Goal: Task Accomplishment & Management: Complete application form

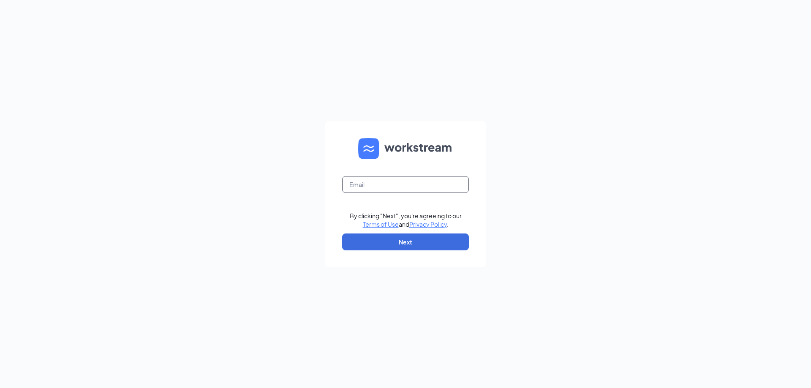
click at [399, 180] on input "text" at bounding box center [405, 184] width 127 height 17
click at [385, 187] on input "text" at bounding box center [405, 184] width 127 height 17
type input "gmstrongsville@theomgroup.net"
click at [394, 240] on button "Next" at bounding box center [405, 242] width 127 height 17
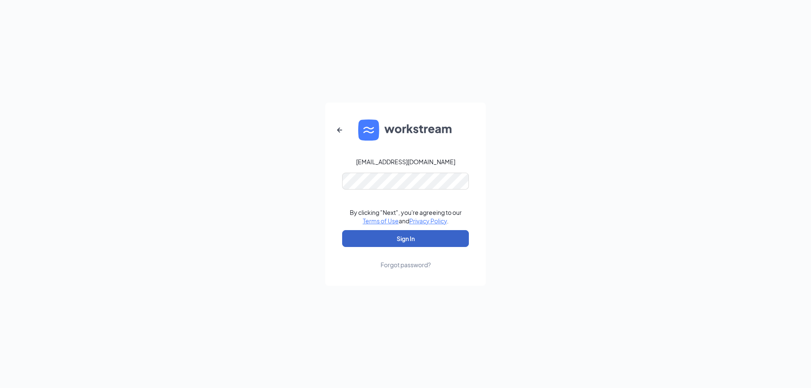
click at [418, 238] on button "Sign In" at bounding box center [405, 238] width 127 height 17
click at [419, 237] on button "Sign In" at bounding box center [405, 238] width 127 height 17
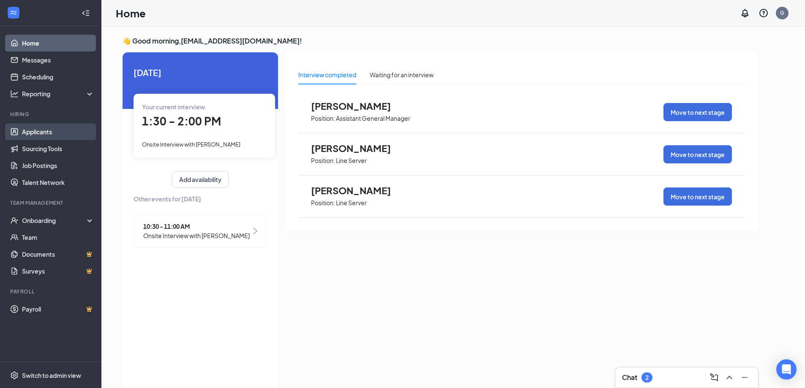
click at [34, 134] on link "Applicants" at bounding box center [58, 131] width 72 height 17
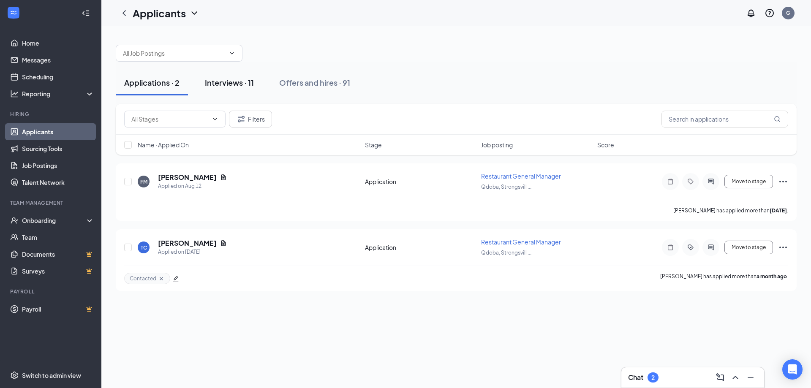
click at [224, 85] on div "Interviews · 11" at bounding box center [229, 82] width 49 height 11
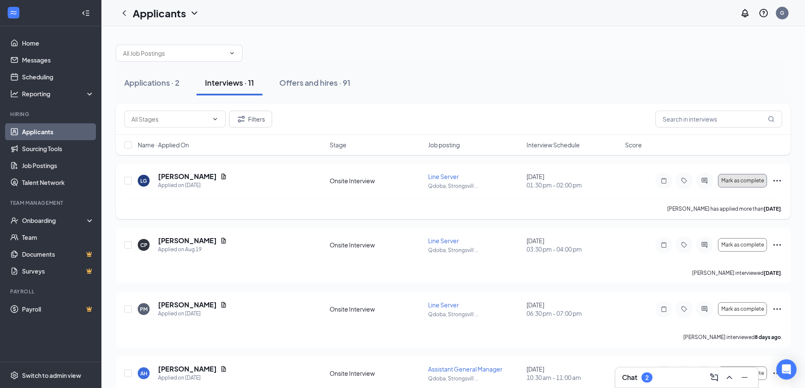
click at [726, 179] on span "Mark as complete" at bounding box center [742, 181] width 43 height 6
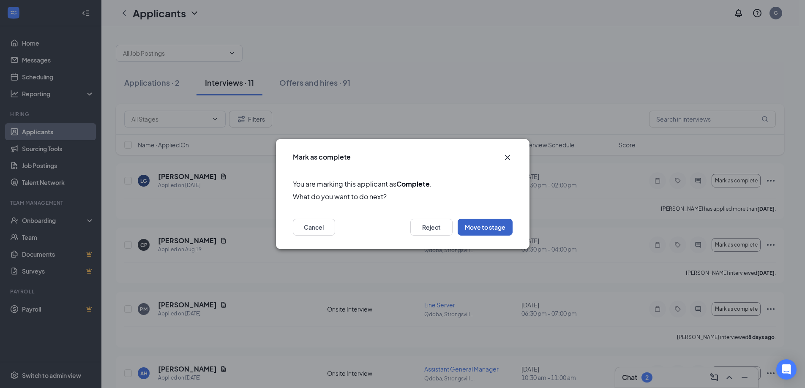
click at [468, 220] on button "Move to stage" at bounding box center [484, 227] width 55 height 17
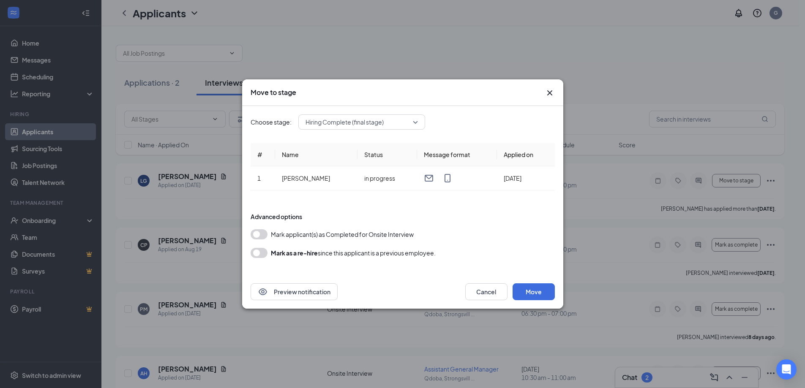
click at [258, 235] on button "button" at bounding box center [258, 234] width 17 height 10
click at [533, 287] on button "Move" at bounding box center [533, 291] width 42 height 17
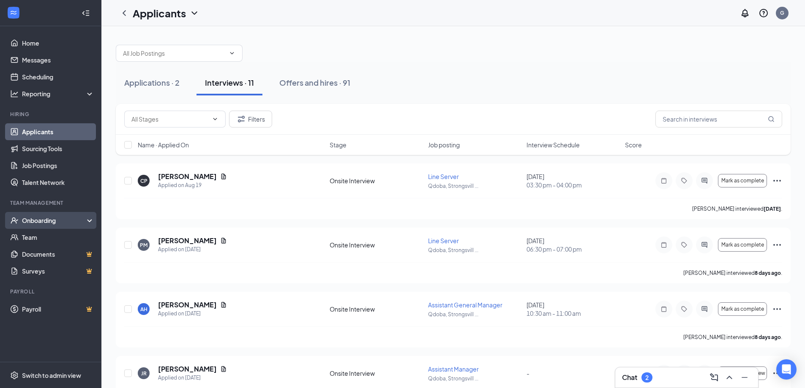
click at [33, 224] on div "Onboarding" at bounding box center [54, 220] width 65 height 8
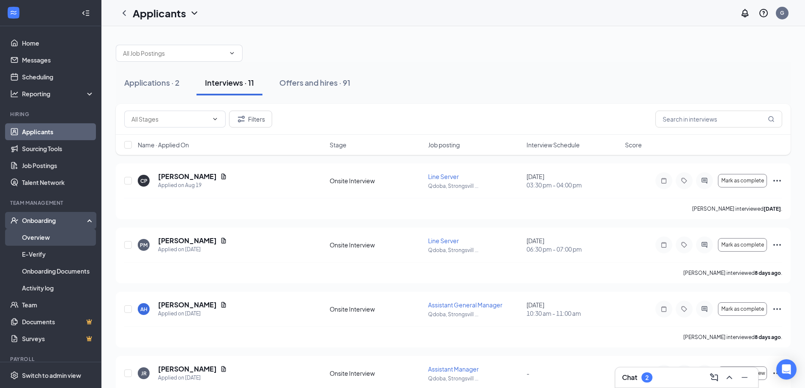
click at [35, 238] on link "Overview" at bounding box center [58, 237] width 72 height 17
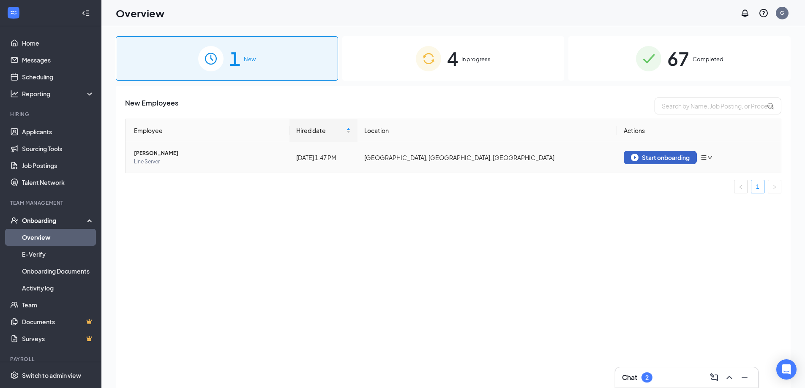
click at [656, 154] on div "Start onboarding" at bounding box center [660, 158] width 59 height 8
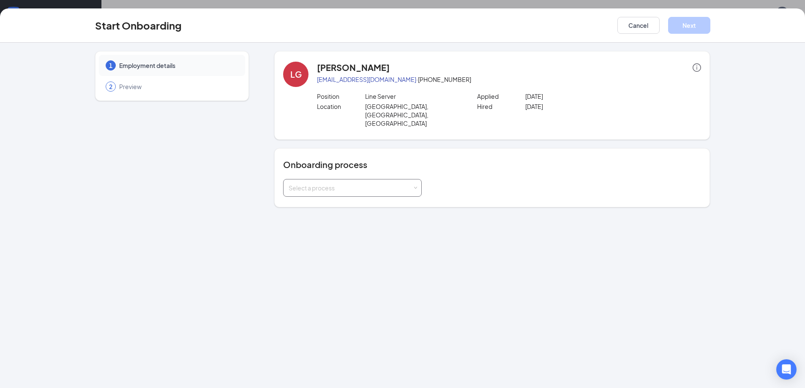
click at [363, 180] on div "Select a process" at bounding box center [352, 188] width 128 height 17
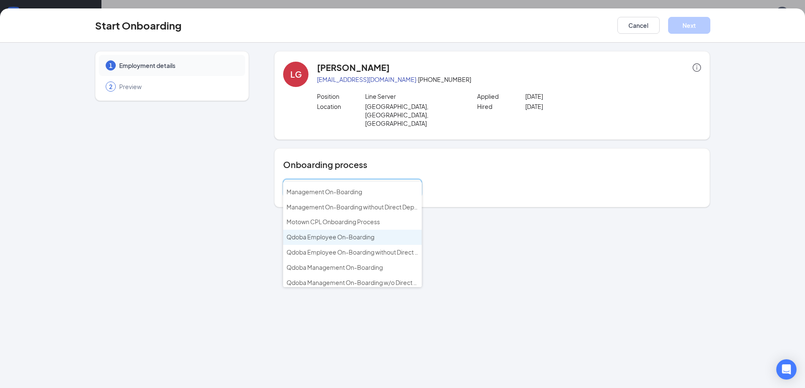
scroll to position [42, 0]
click at [350, 219] on span "Qdoba Employee On-Boarding" at bounding box center [330, 222] width 88 height 8
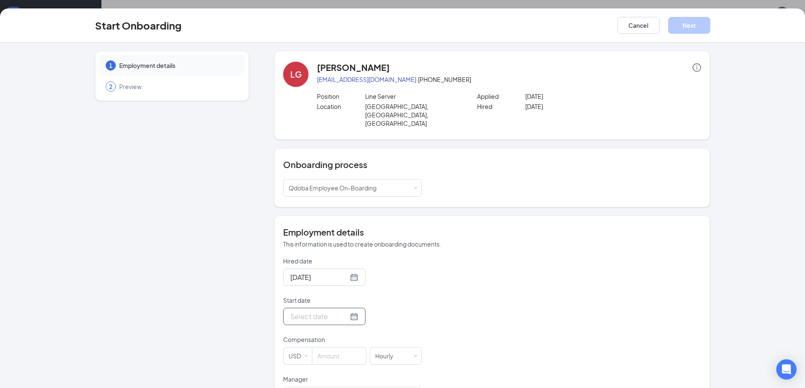
click at [345, 311] on div at bounding box center [324, 316] width 68 height 11
type input "[DATE]"
click at [371, 261] on div "29" at bounding box center [372, 266] width 10 height 10
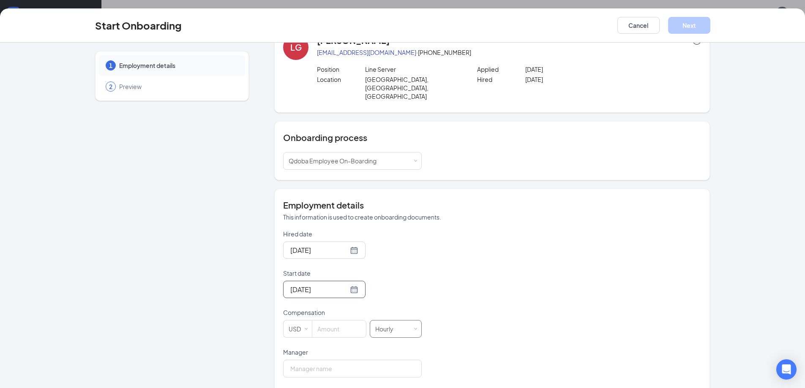
scroll to position [58, 0]
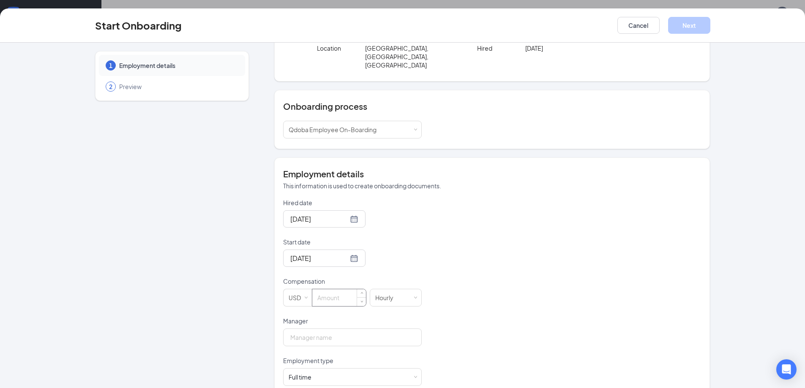
click at [345, 289] on input at bounding box center [339, 297] width 54 height 17
type input "13.5"
click at [339, 329] on input "Manager" at bounding box center [352, 338] width 139 height 18
type input "[PERSON_NAME]"
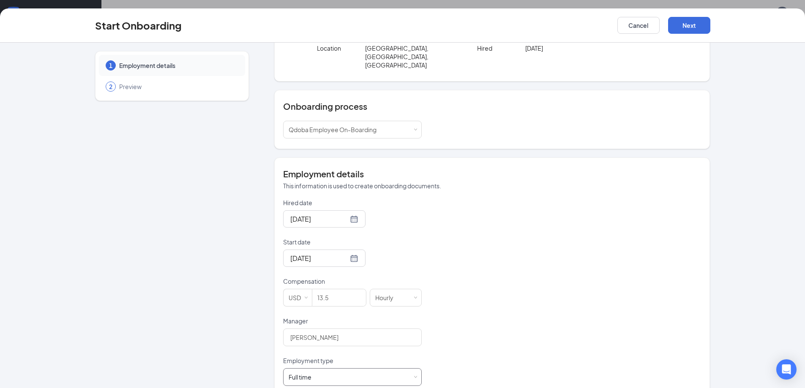
click at [379, 369] on div "Full time Works 30+ hours per week and is reasonably expected to work" at bounding box center [352, 377] width 128 height 17
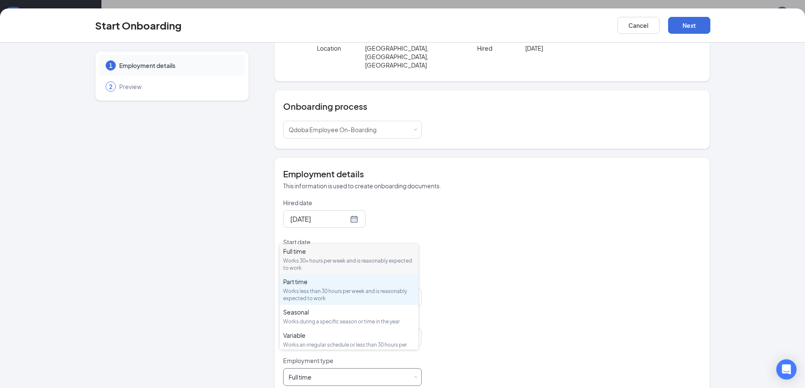
click at [339, 294] on div "Works less than 30 hours per week and is reasonably expected to work" at bounding box center [349, 295] width 132 height 14
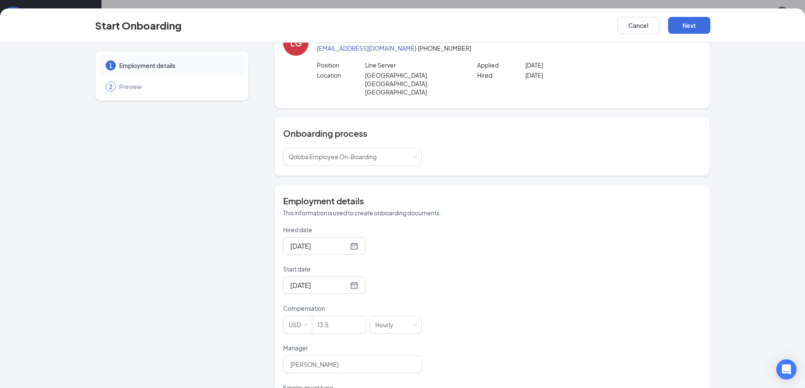
scroll to position [16, 0]
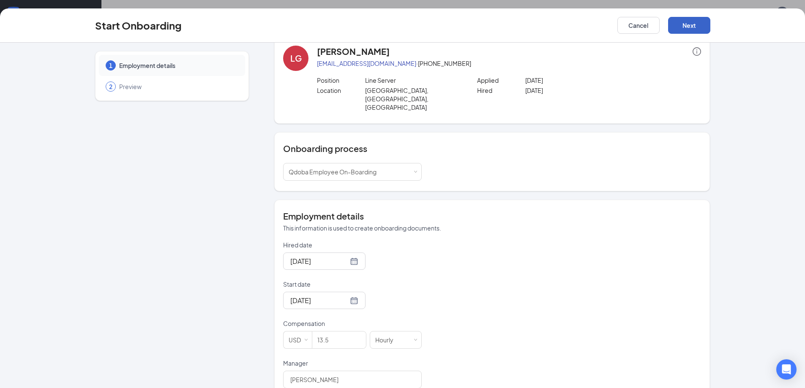
click at [683, 27] on button "Next" at bounding box center [689, 25] width 42 height 17
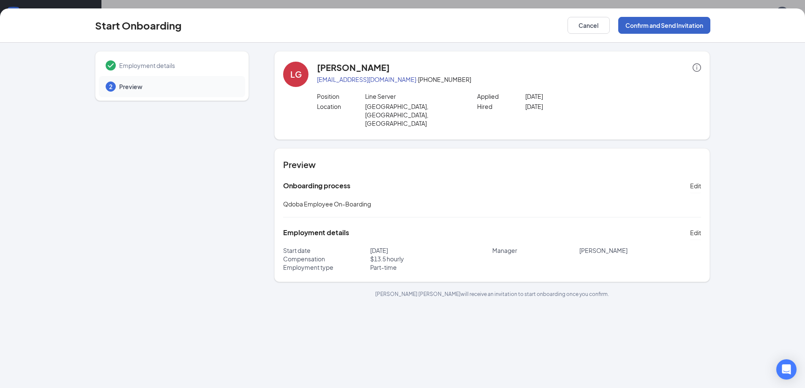
click at [682, 27] on button "Confirm and Send Invitation" at bounding box center [664, 25] width 92 height 17
